Goal: Information Seeking & Learning: Find contact information

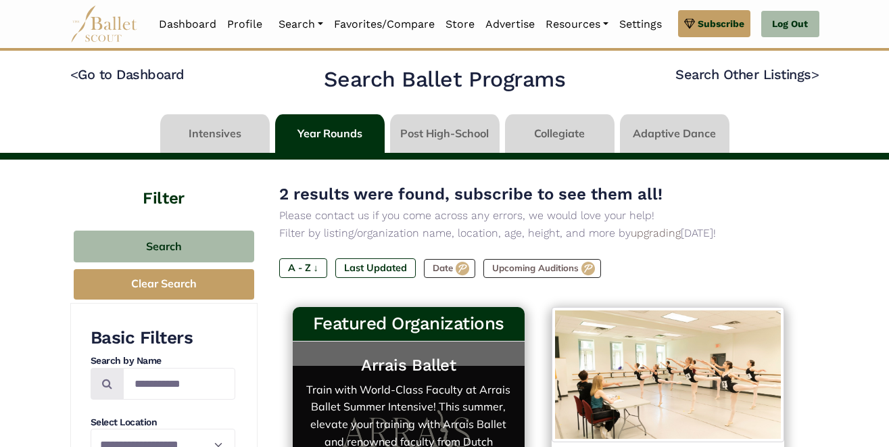
scroll to position [243, 0]
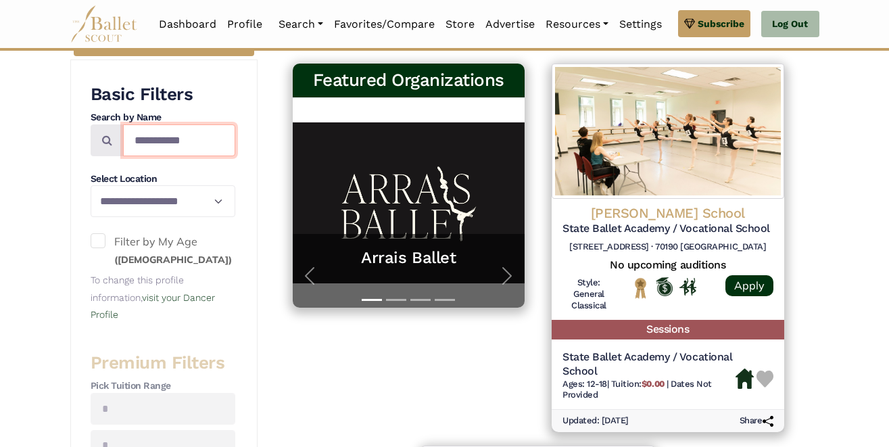
click at [172, 142] on input "**********" at bounding box center [179, 140] width 112 height 32
type input "**********"
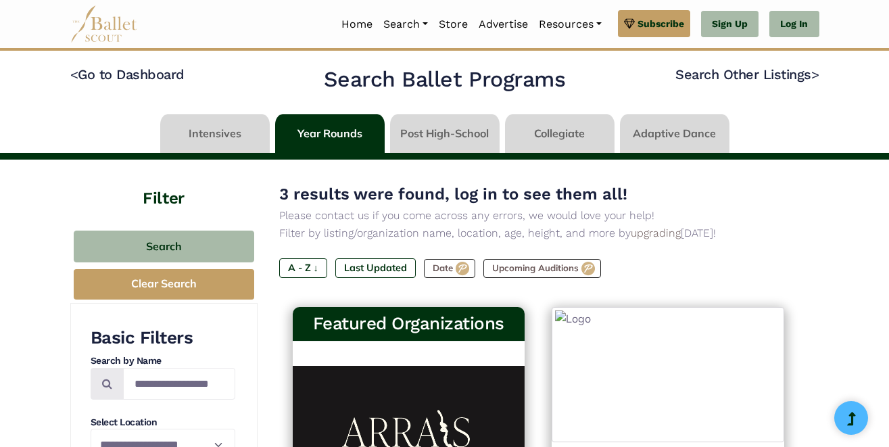
type input "**********"
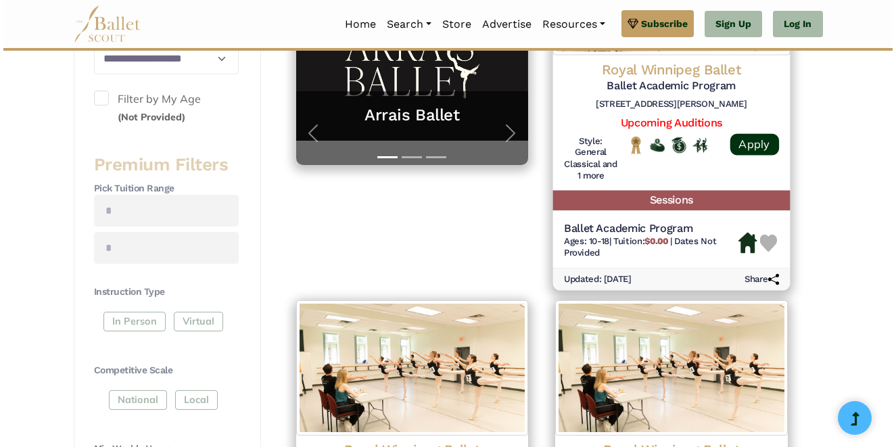
scroll to position [385, 0]
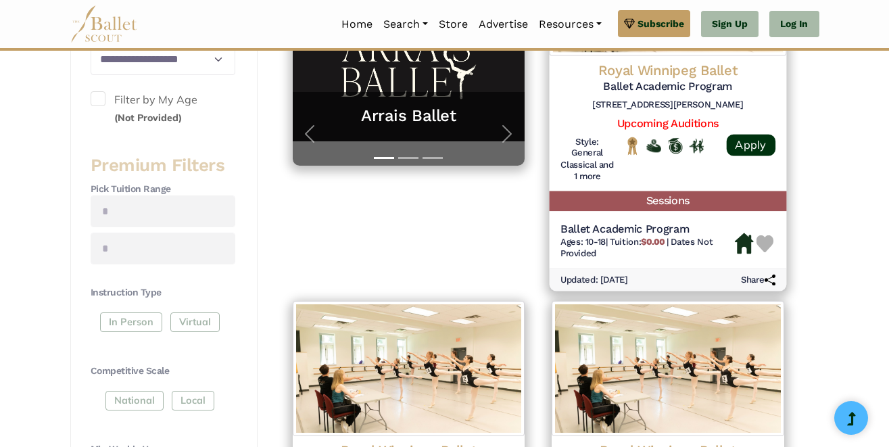
click at [663, 110] on div "Royal Winnipeg Ballet Ballet Academic Program [STREET_ADDRESS][PERSON_NAME]" at bounding box center [668, 89] width 215 height 55
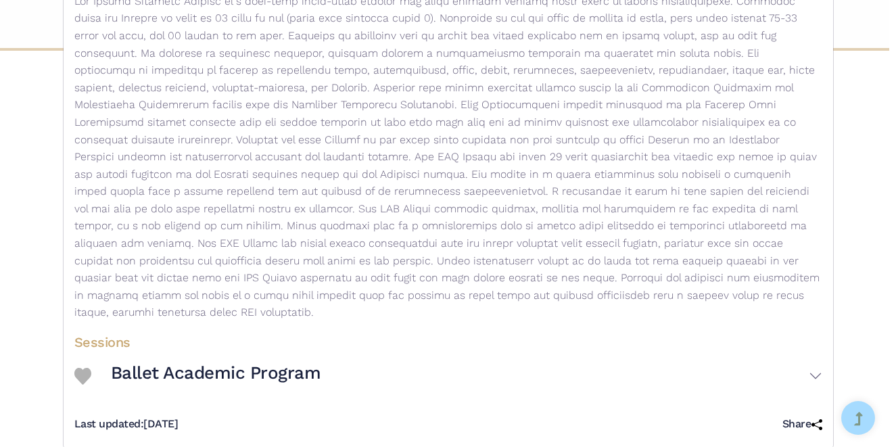
scroll to position [280, 0]
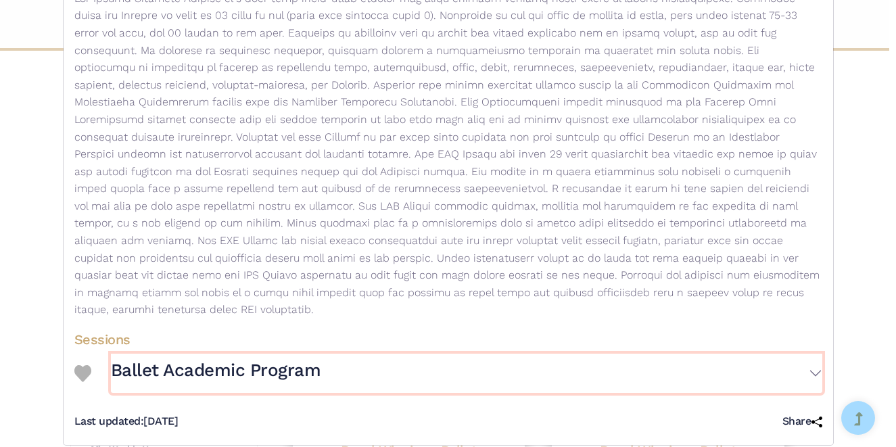
click at [189, 359] on h3 "Ballet Academic Program" at bounding box center [216, 370] width 210 height 23
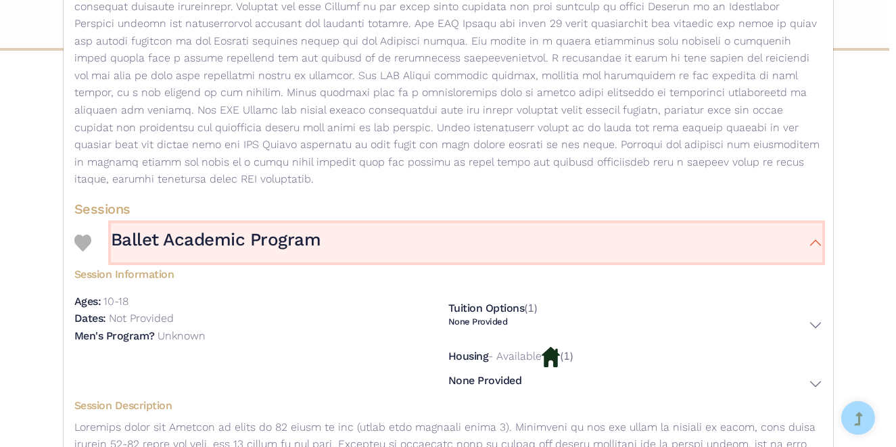
scroll to position [412, 0]
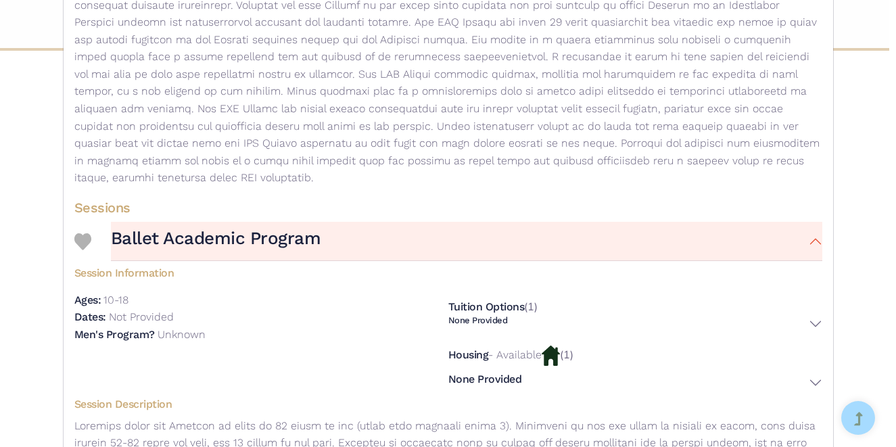
click at [548, 348] on img at bounding box center [551, 356] width 18 height 20
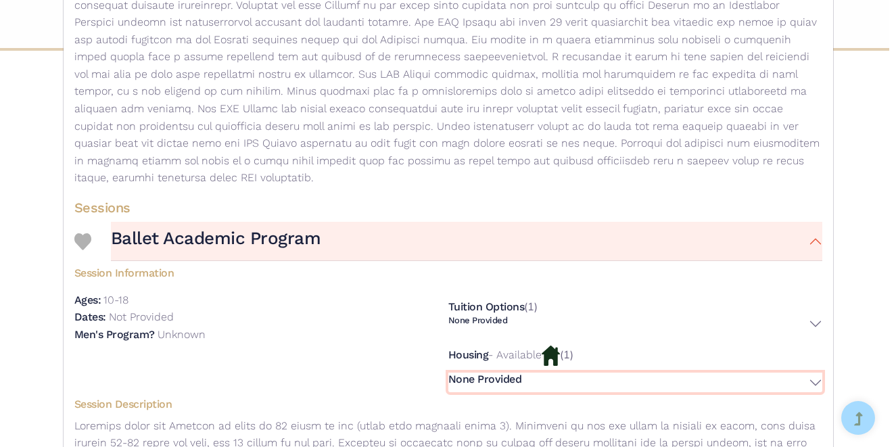
click at [814, 373] on button "None Provided" at bounding box center [635, 383] width 374 height 20
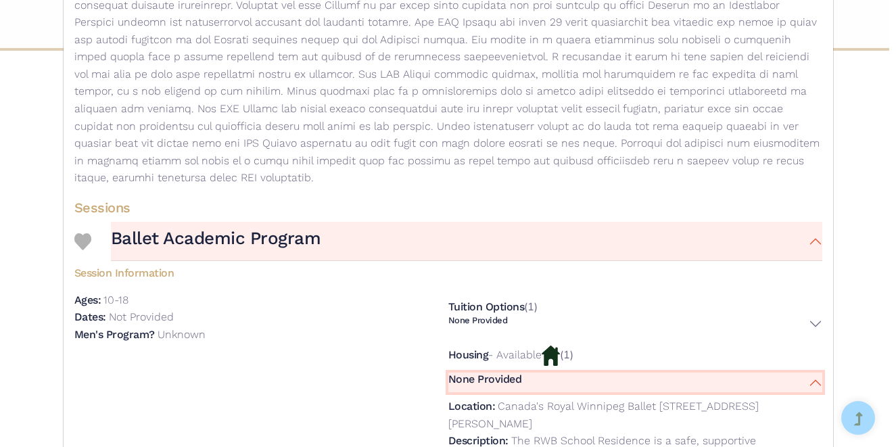
click at [755, 373] on button "None Provided" at bounding box center [635, 383] width 374 height 20
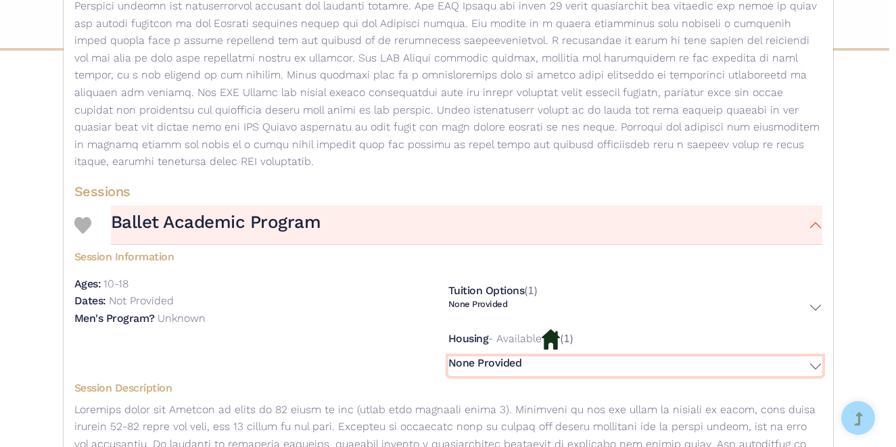
scroll to position [437, 0]
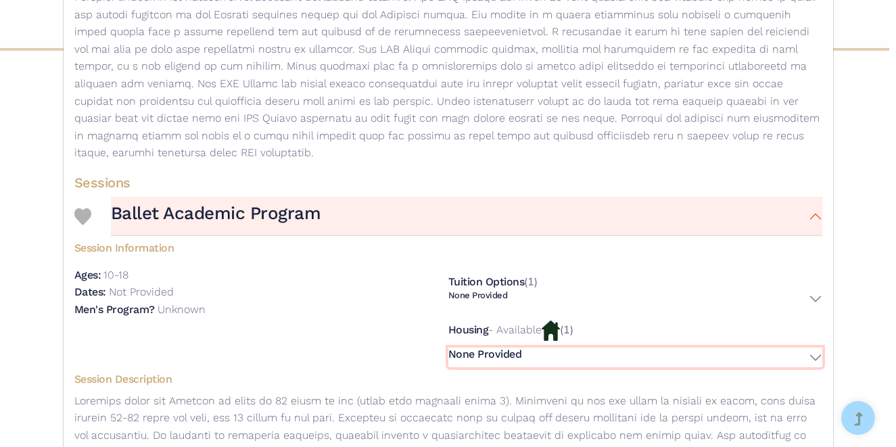
click at [731, 348] on button "None Provided" at bounding box center [635, 358] width 374 height 20
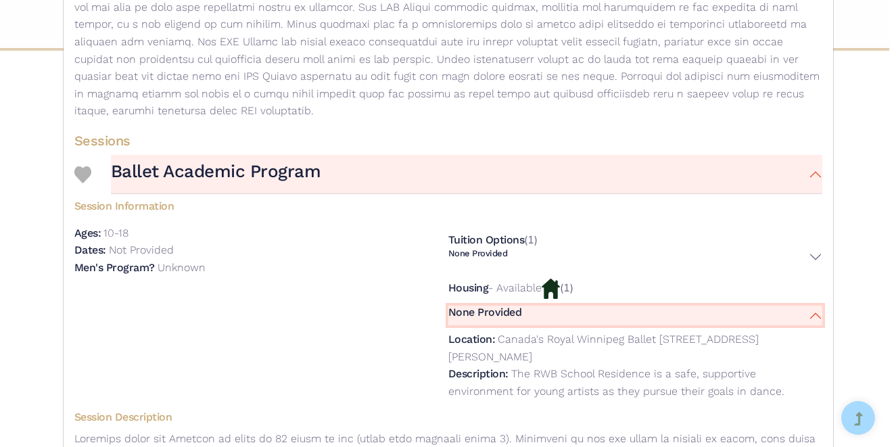
scroll to position [490, 0]
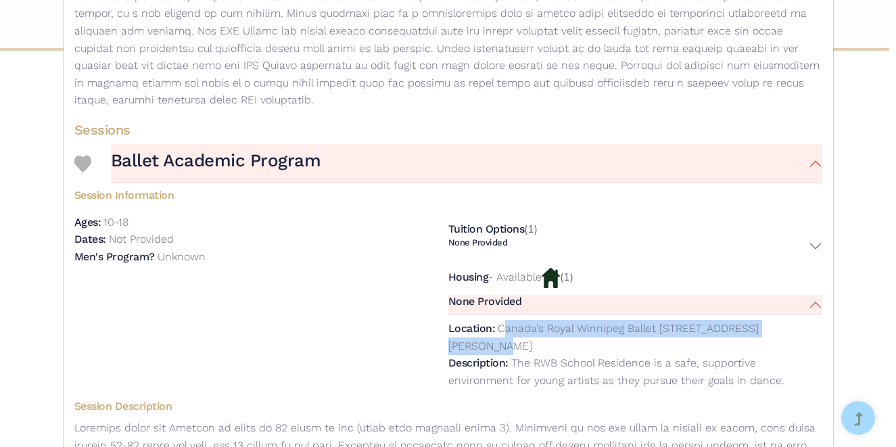
drag, startPoint x: 807, startPoint y: 308, endPoint x: 493, endPoint y: 314, distance: 313.8
click at [494, 314] on div "Location: [GEOGRAPHIC_DATA]'s Royal Winnipeg Ballet [STREET_ADDRESS][PERSON_NAM…" at bounding box center [635, 354] width 374 height 80
copy p "Canada's Royal Winnipeg Ballet [STREET_ADDRESS][PERSON_NAME]"
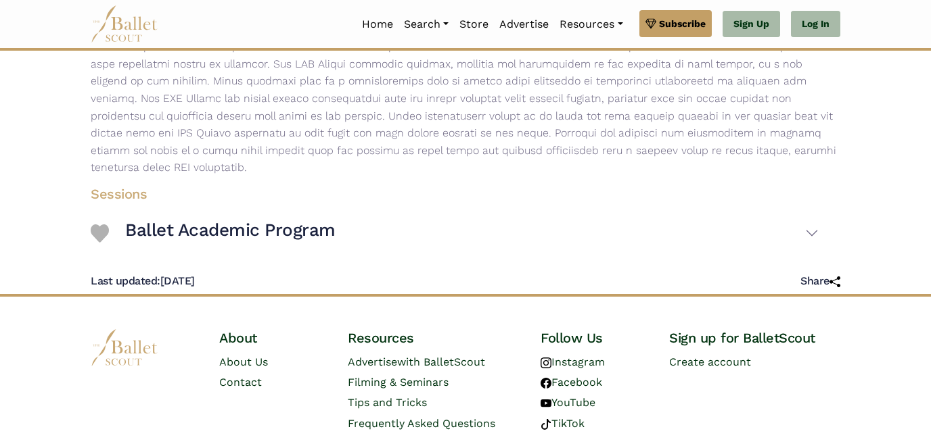
scroll to position [477, 0]
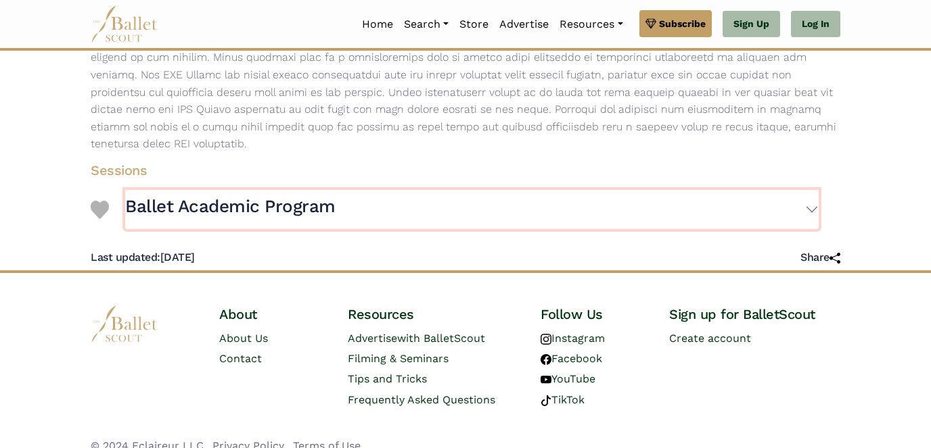
click at [366, 191] on button "Ballet Academic Program" at bounding box center [471, 209] width 693 height 39
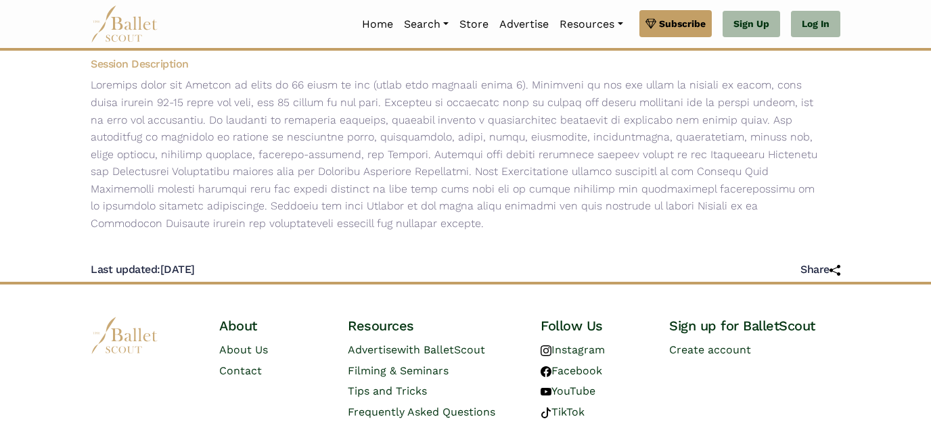
scroll to position [761, 0]
